Goal: Information Seeking & Learning: Learn about a topic

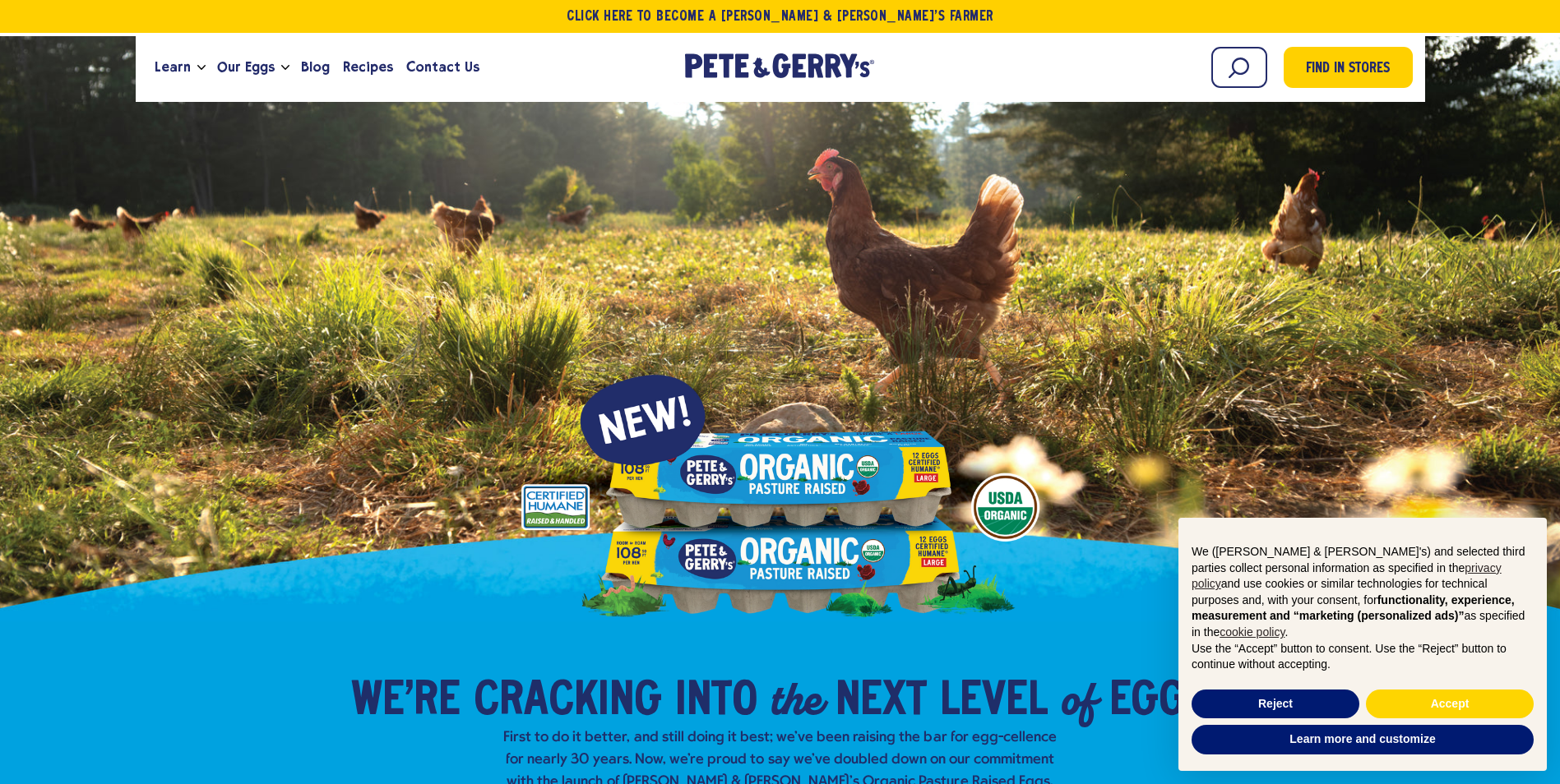
click at [0, 0] on div "Get $2.00 back Join our loyalty program to unlock exclusive rewards and more ca…" at bounding box center [0, 0] width 0 height 0
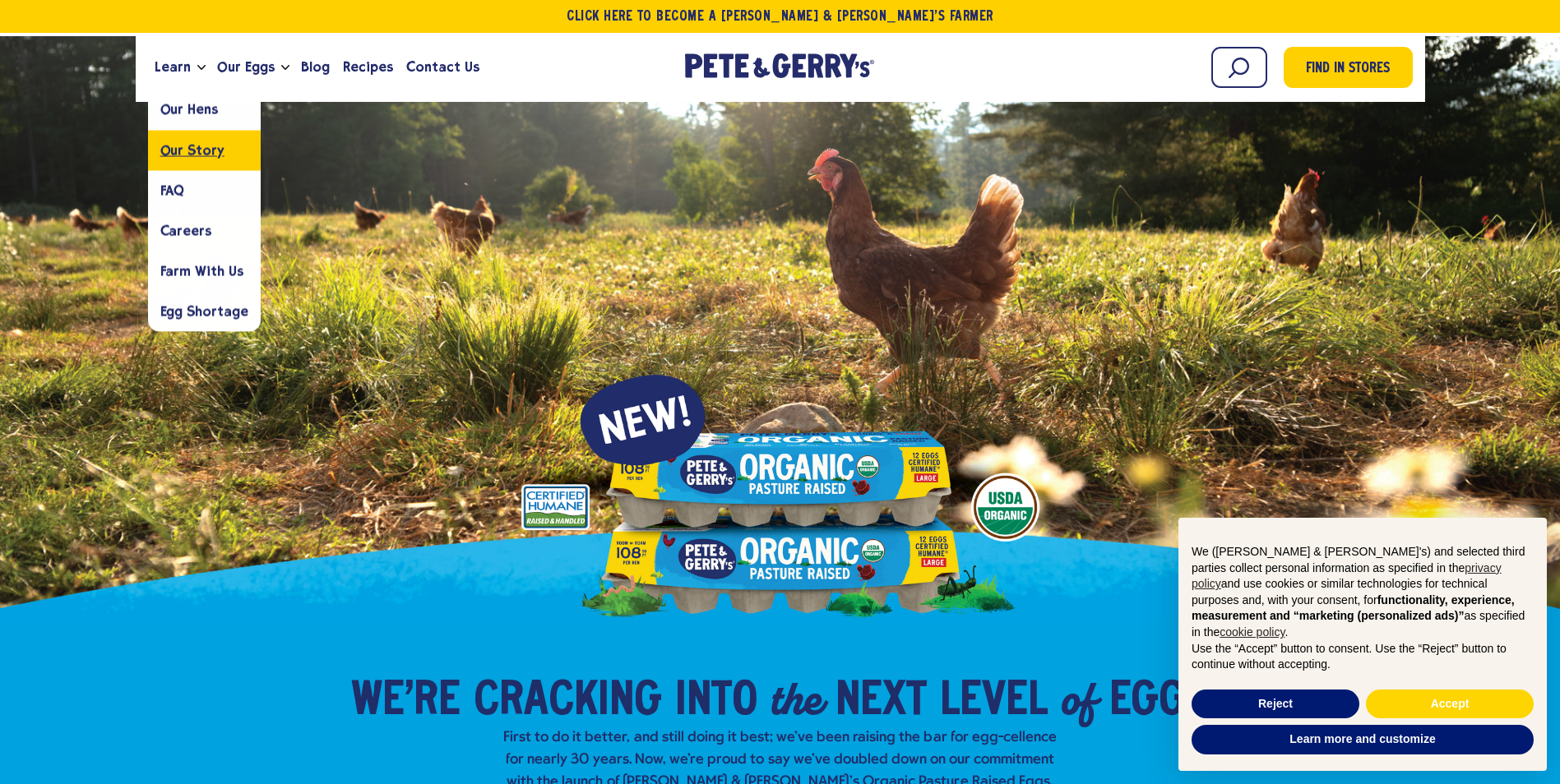
click at [193, 151] on span "Our Story" at bounding box center [192, 150] width 64 height 16
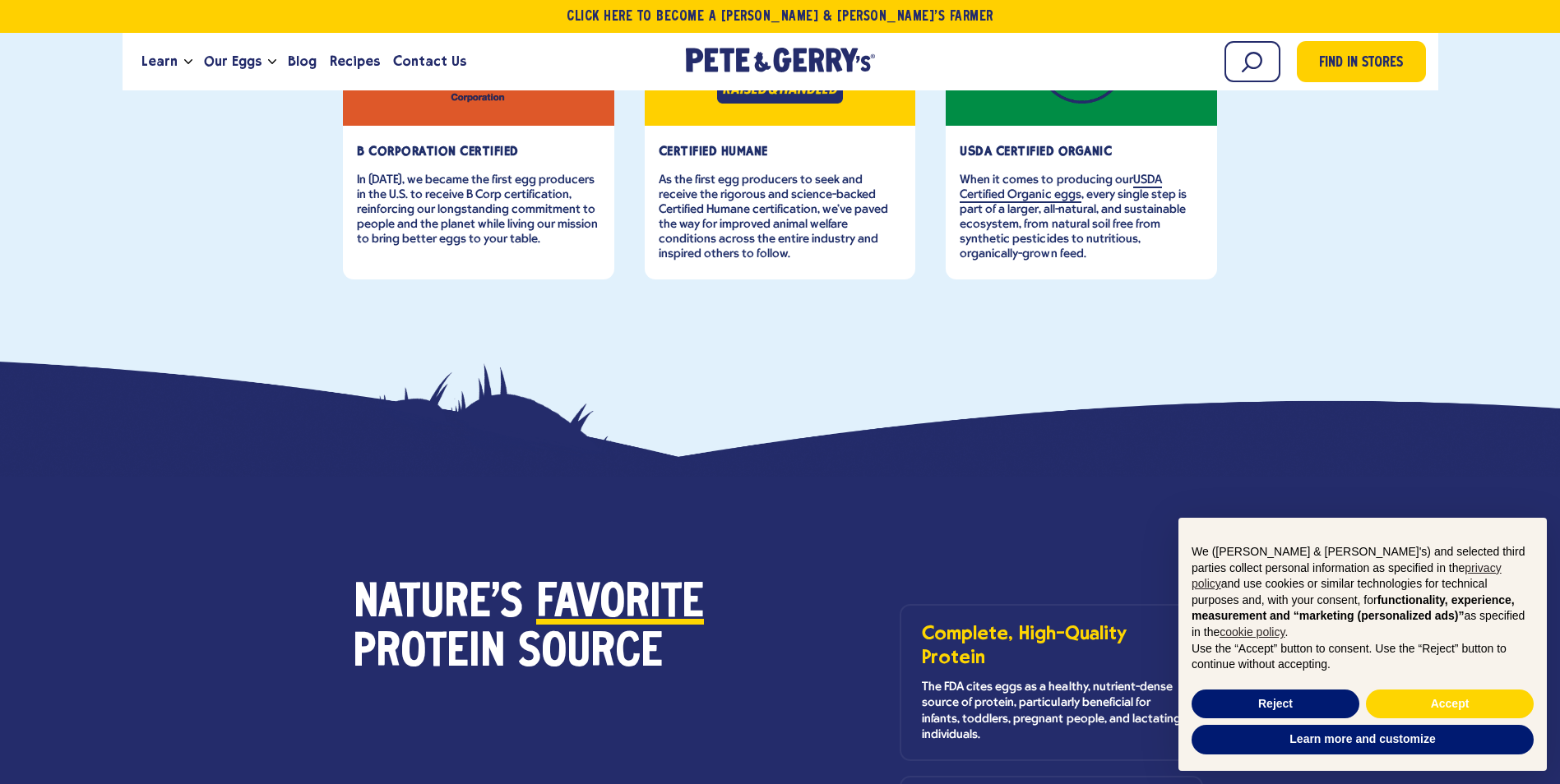
scroll to position [822, 0]
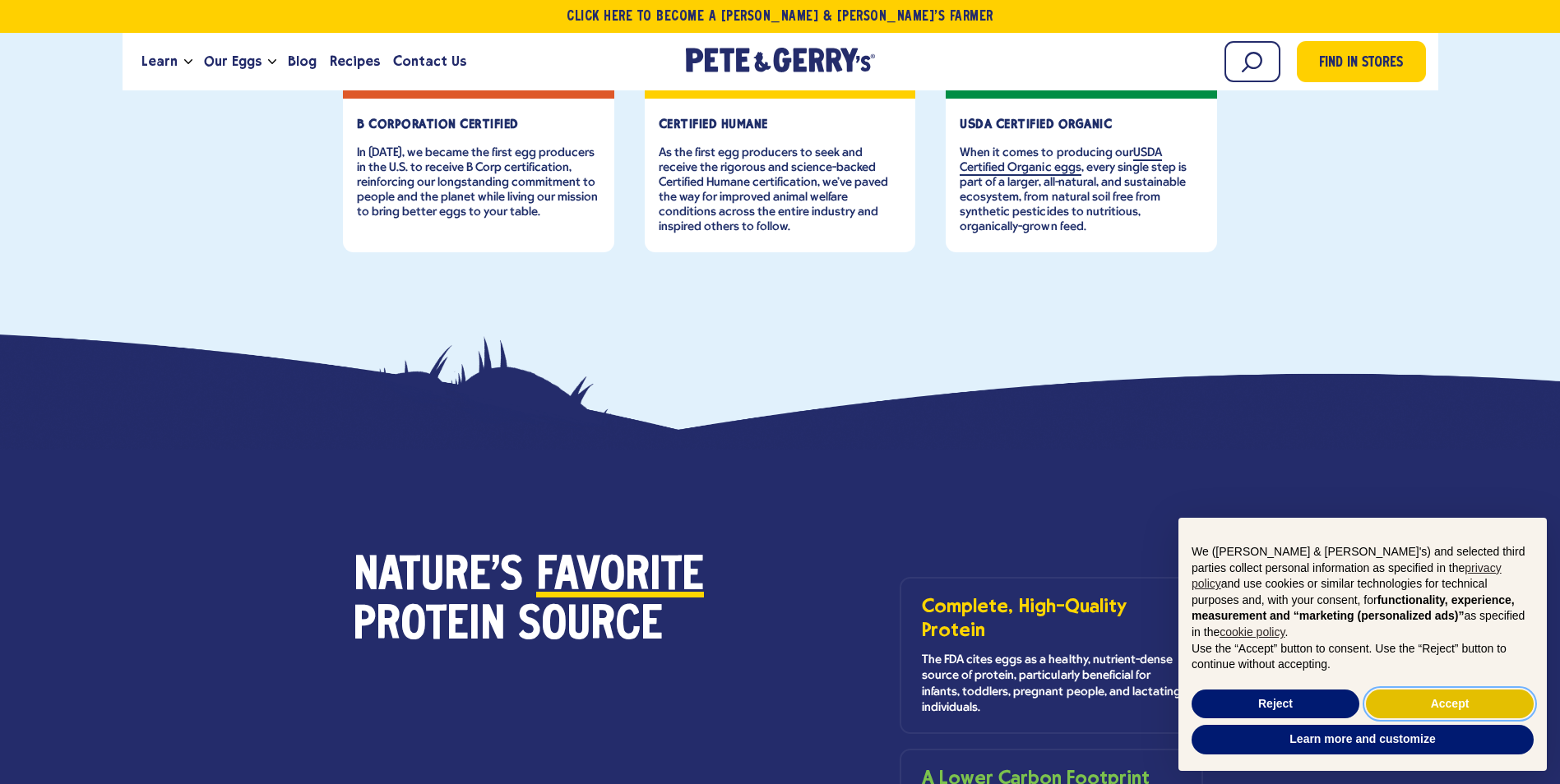
click at [1459, 702] on button "Accept" at bounding box center [1449, 705] width 168 height 30
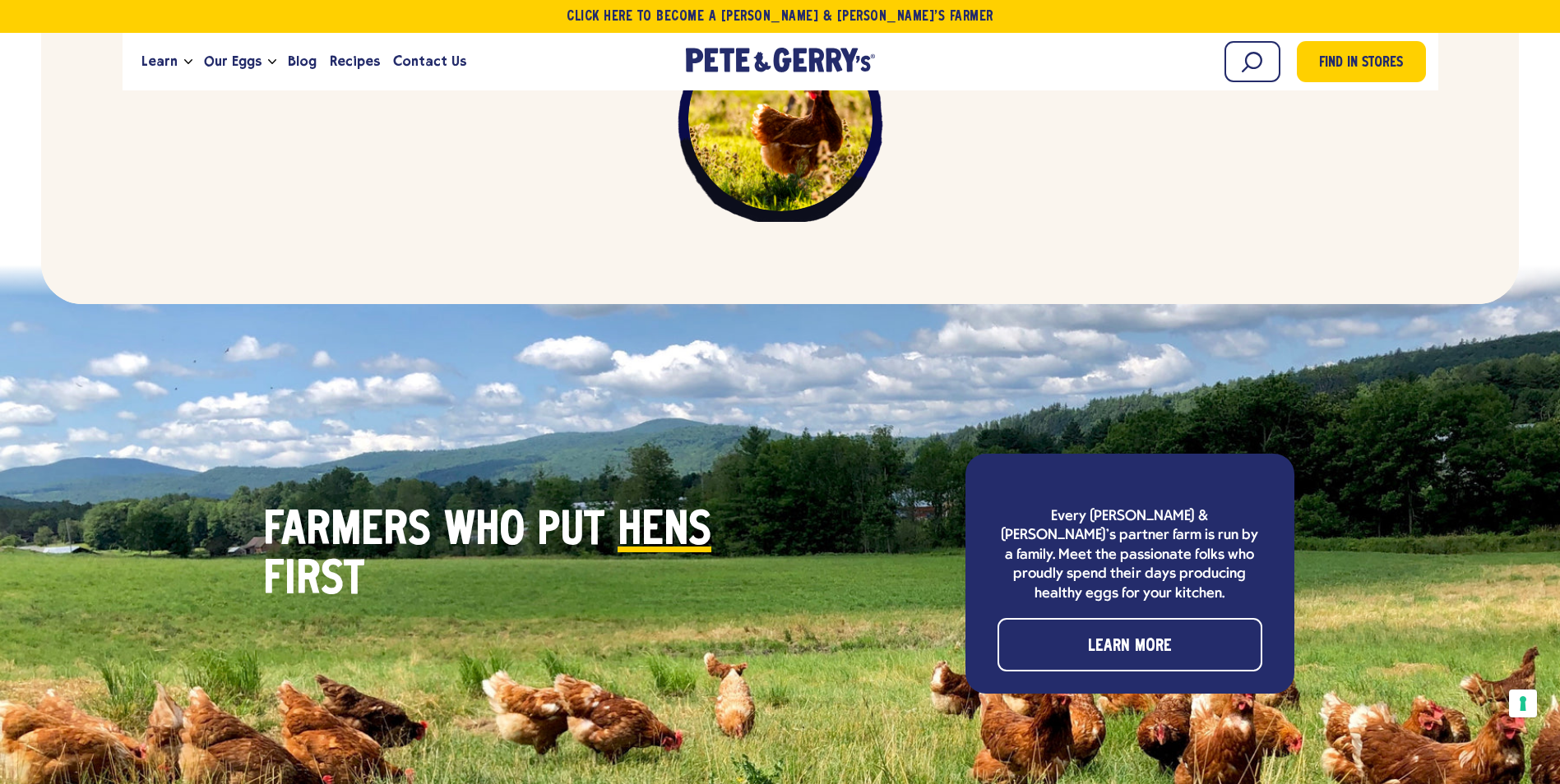
scroll to position [4682, 0]
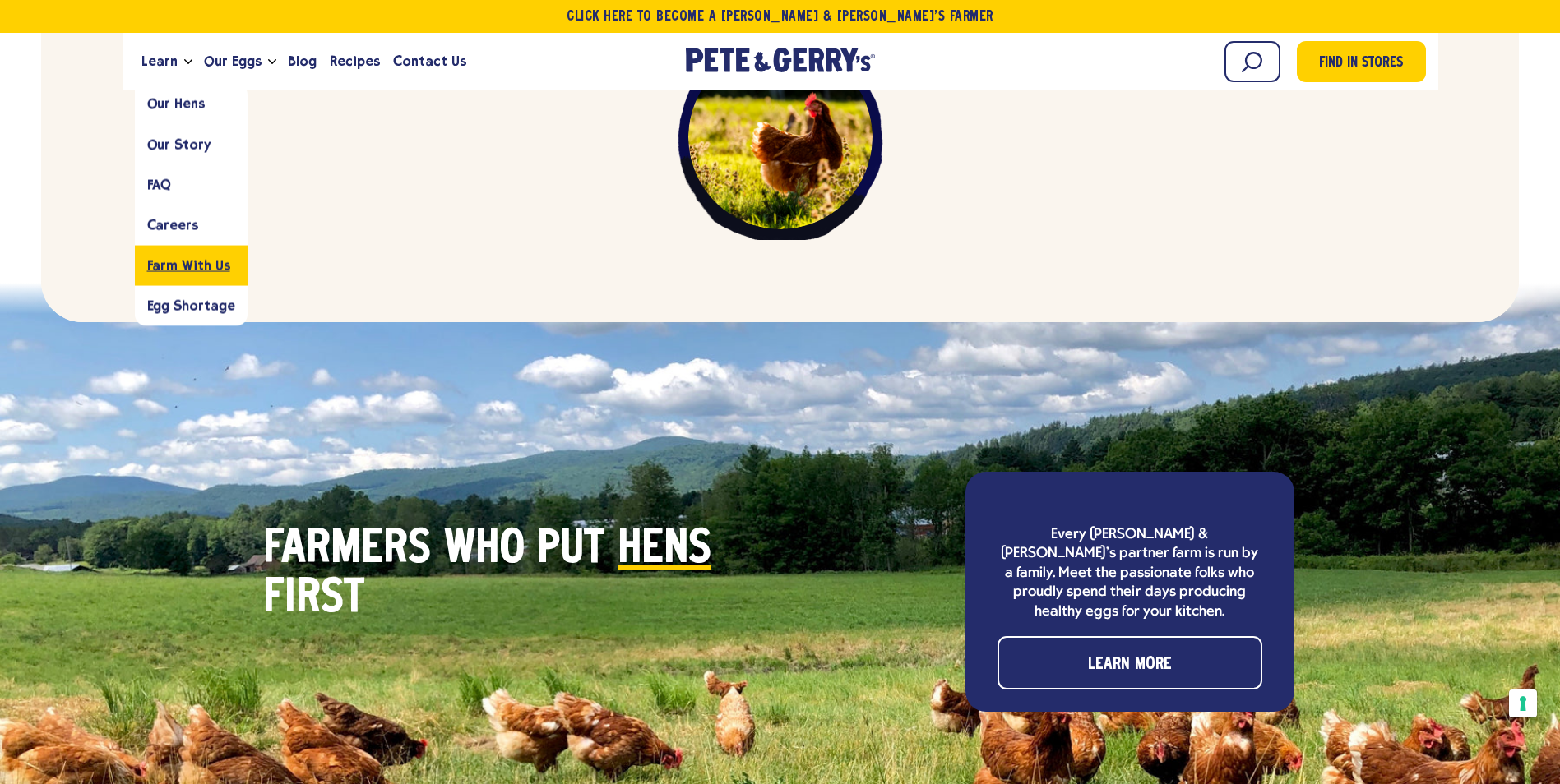
click at [203, 262] on span "Farm With Us" at bounding box center [189, 265] width 83 height 16
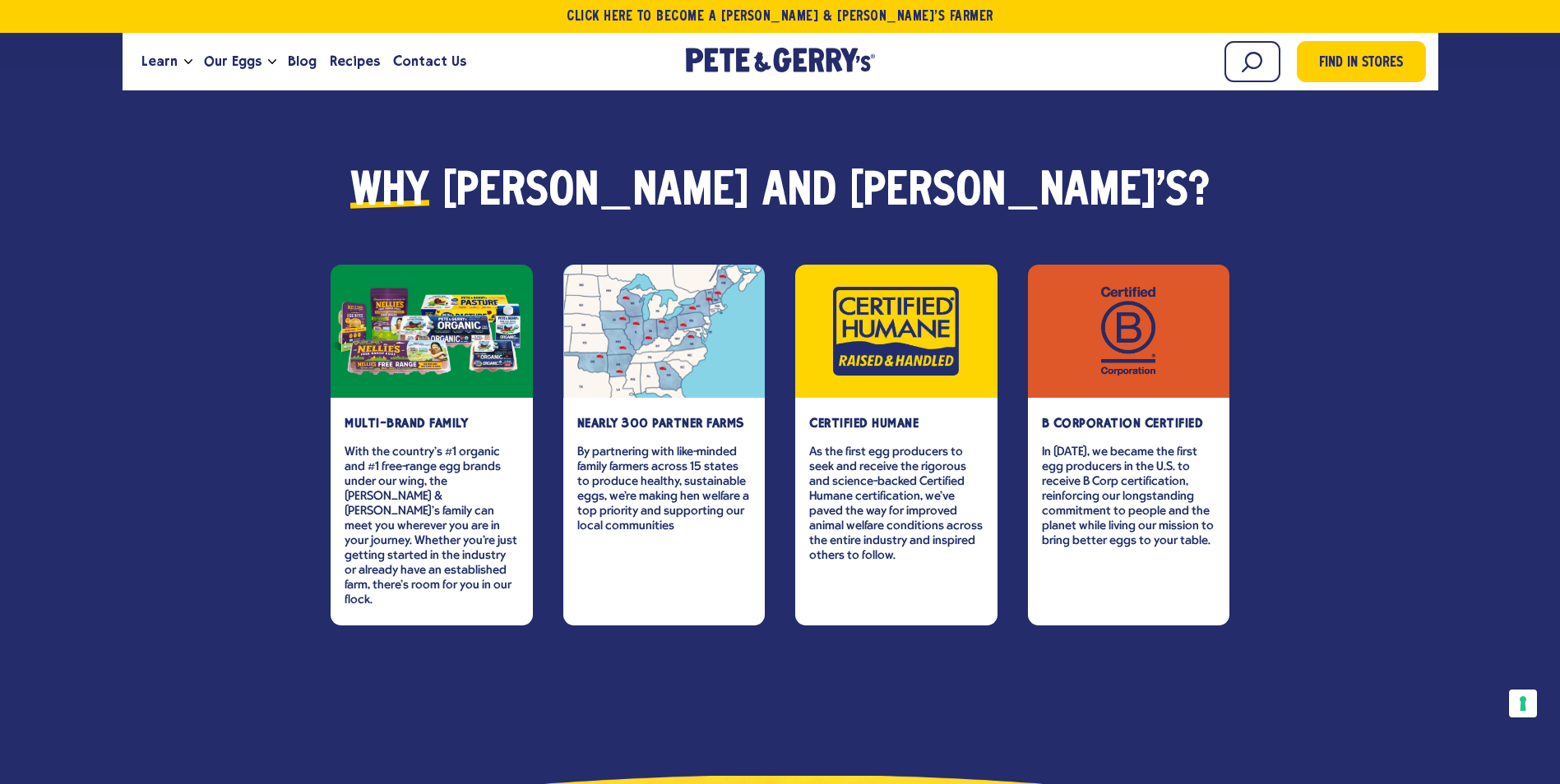
scroll to position [2055, 0]
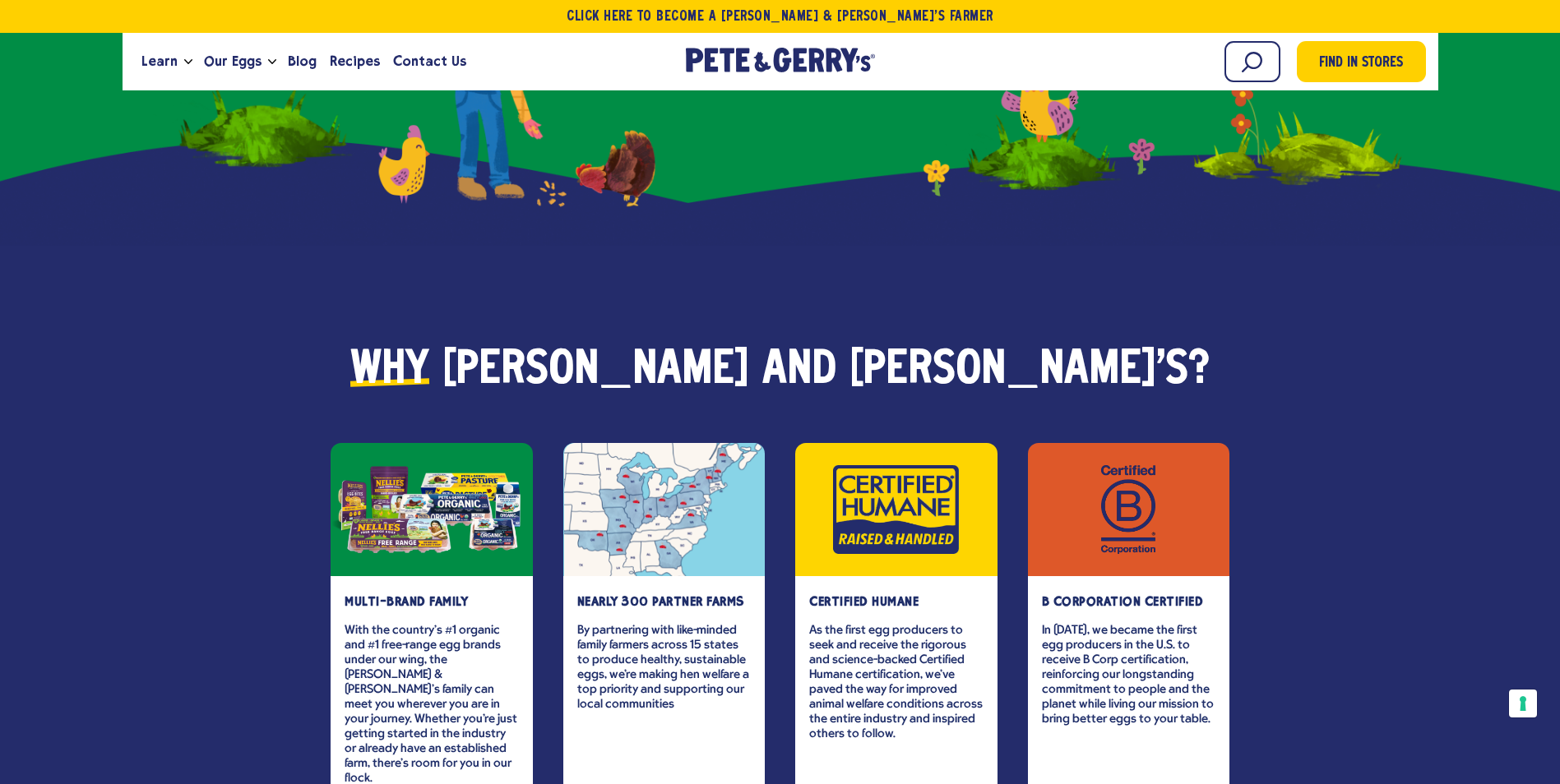
click at [680, 594] on strong "nearly 300 partner farms" at bounding box center [661, 602] width 167 height 15
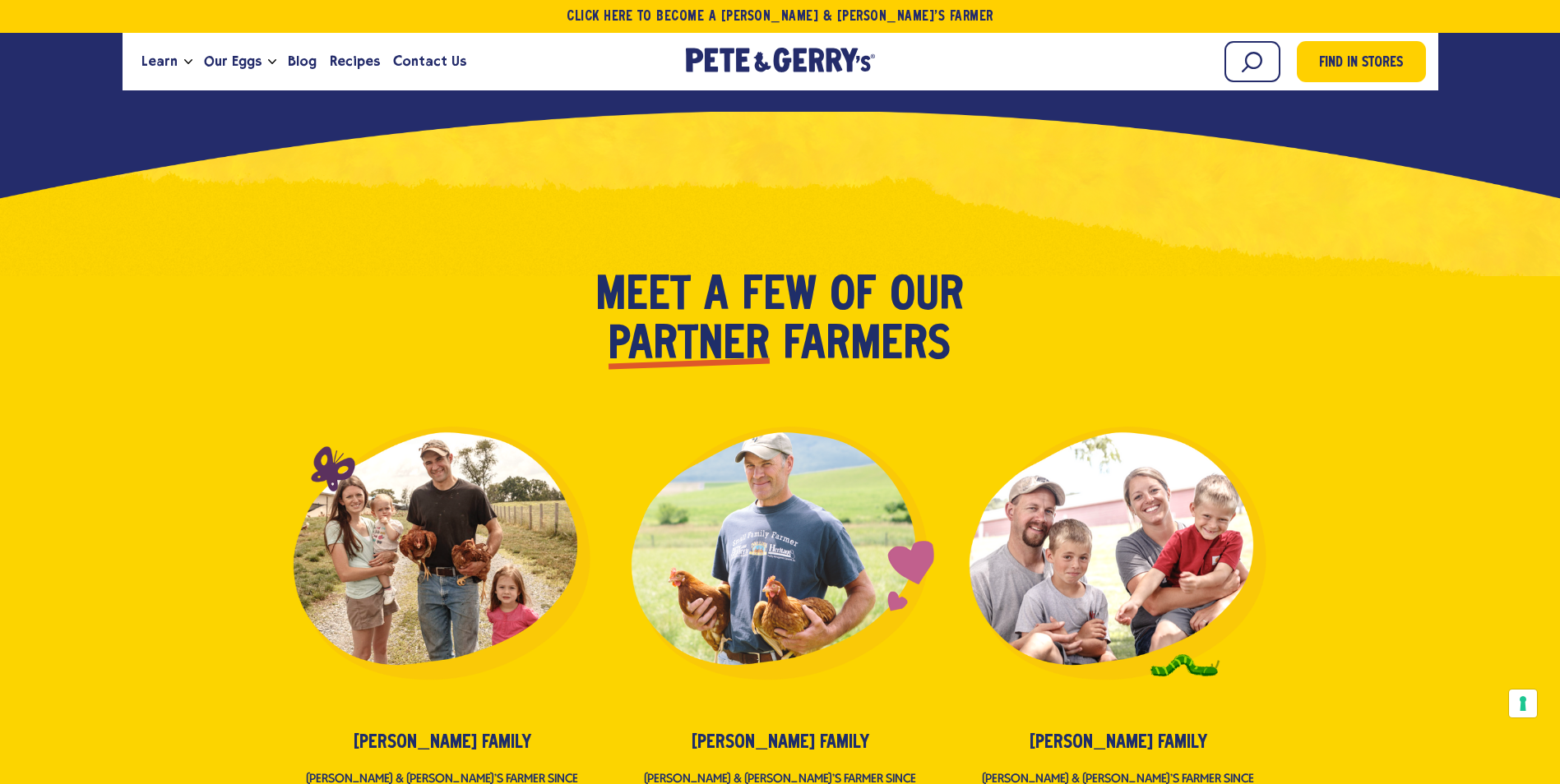
scroll to position [3124, 0]
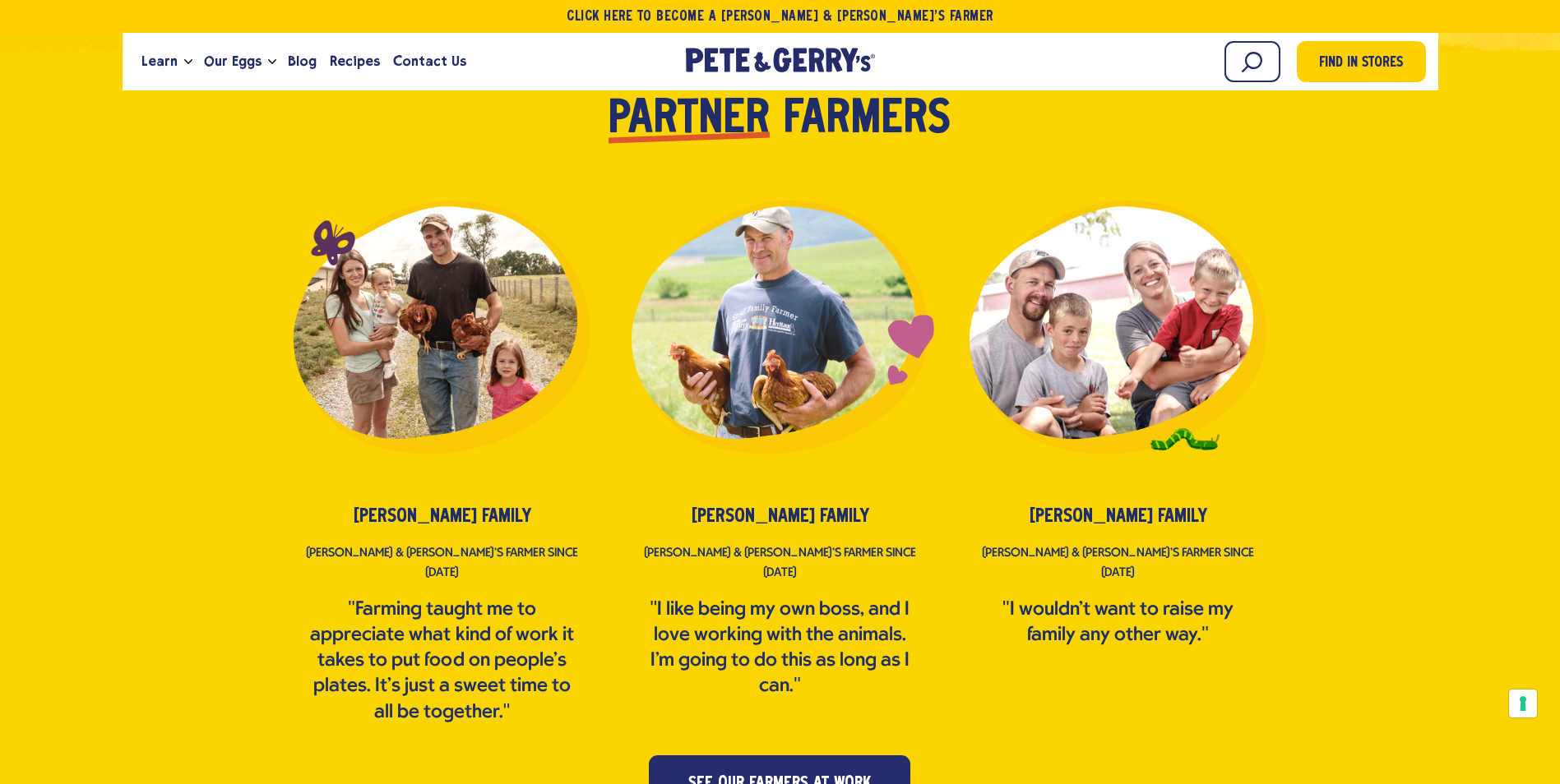
click at [1198, 327] on div "Partner families" at bounding box center [1118, 332] width 389 height 386
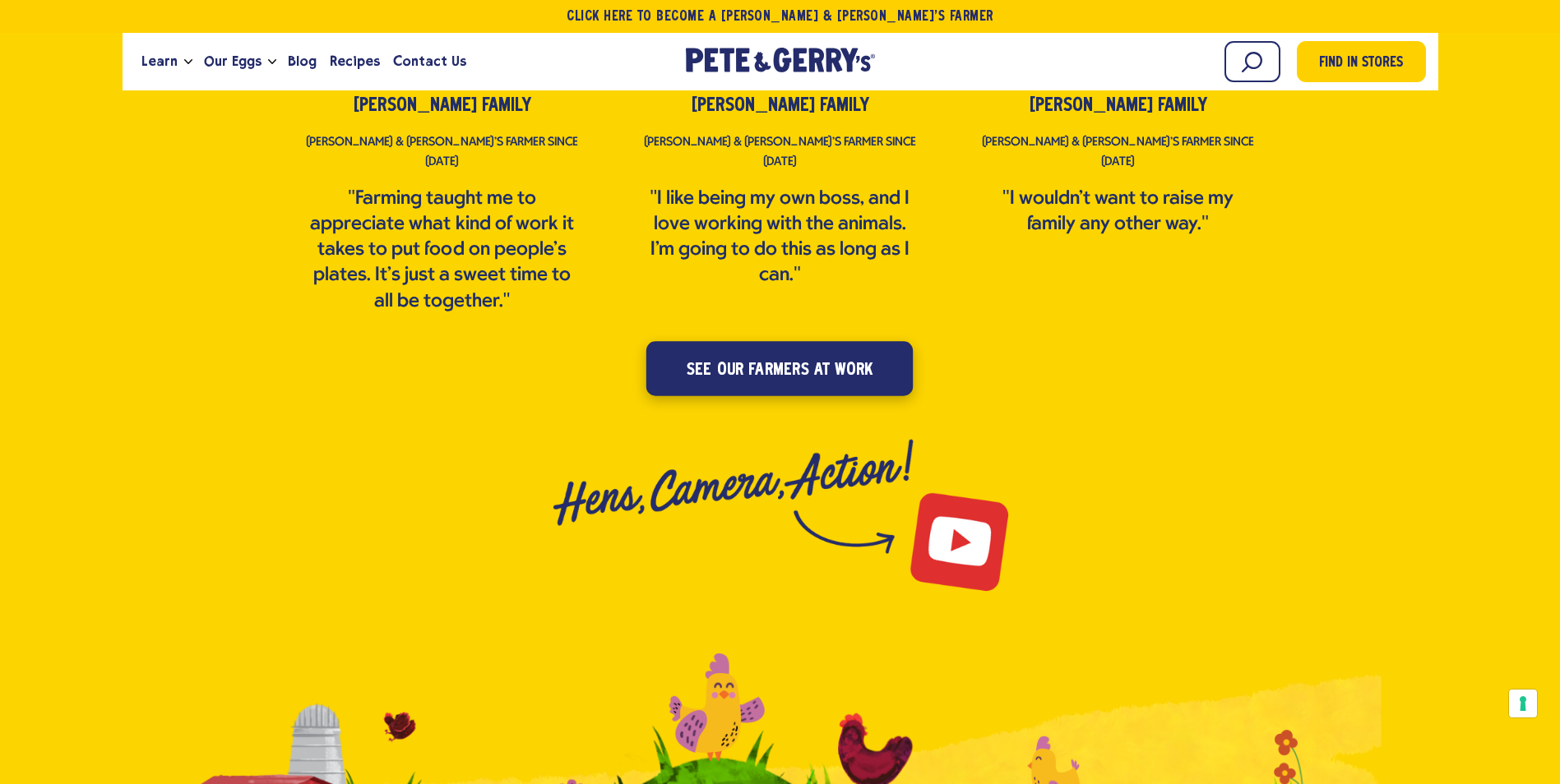
click at [838, 357] on span "see our farmers at work" at bounding box center [779, 371] width 186 height 27
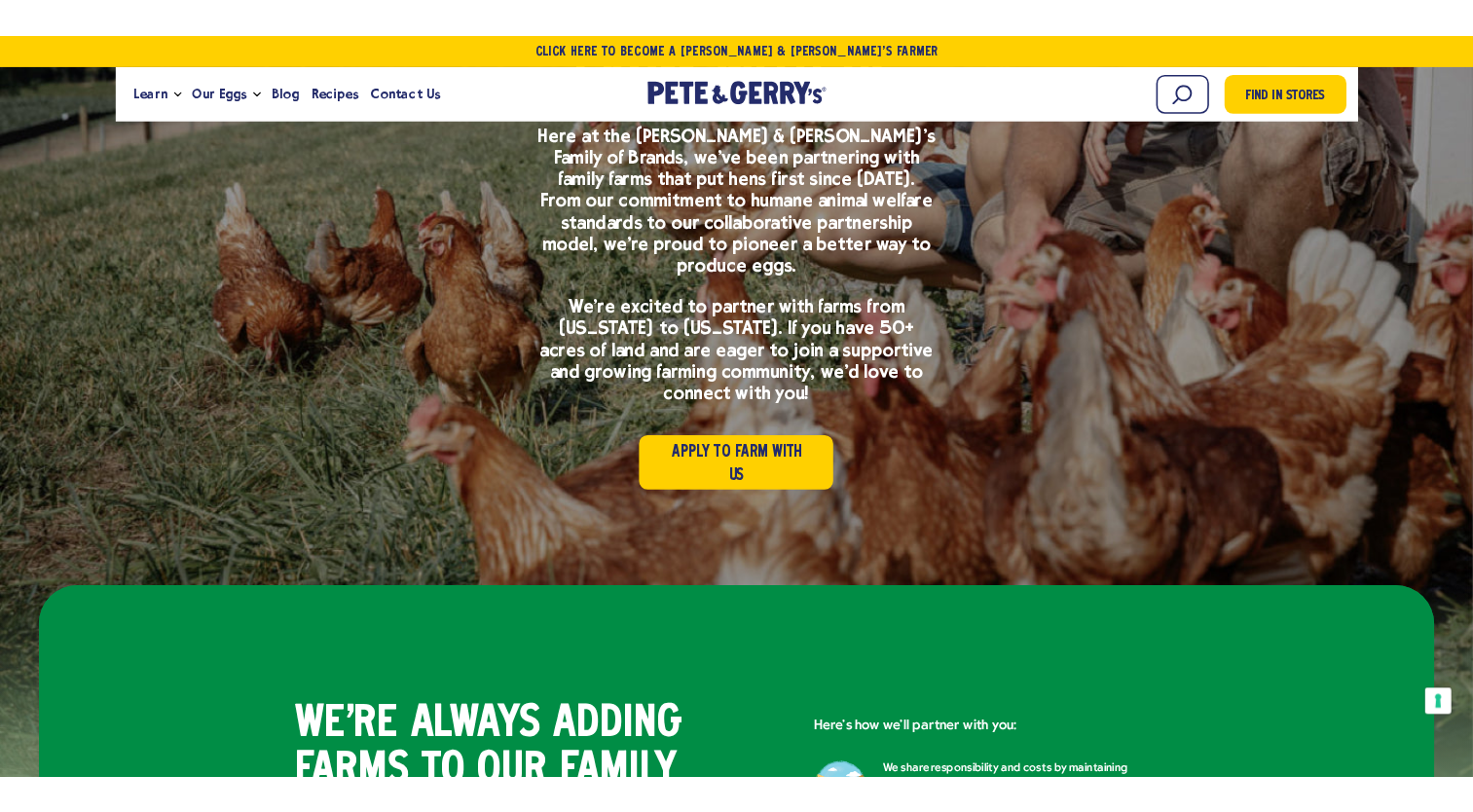
scroll to position [0, 0]
